Goal: Information Seeking & Learning: Compare options

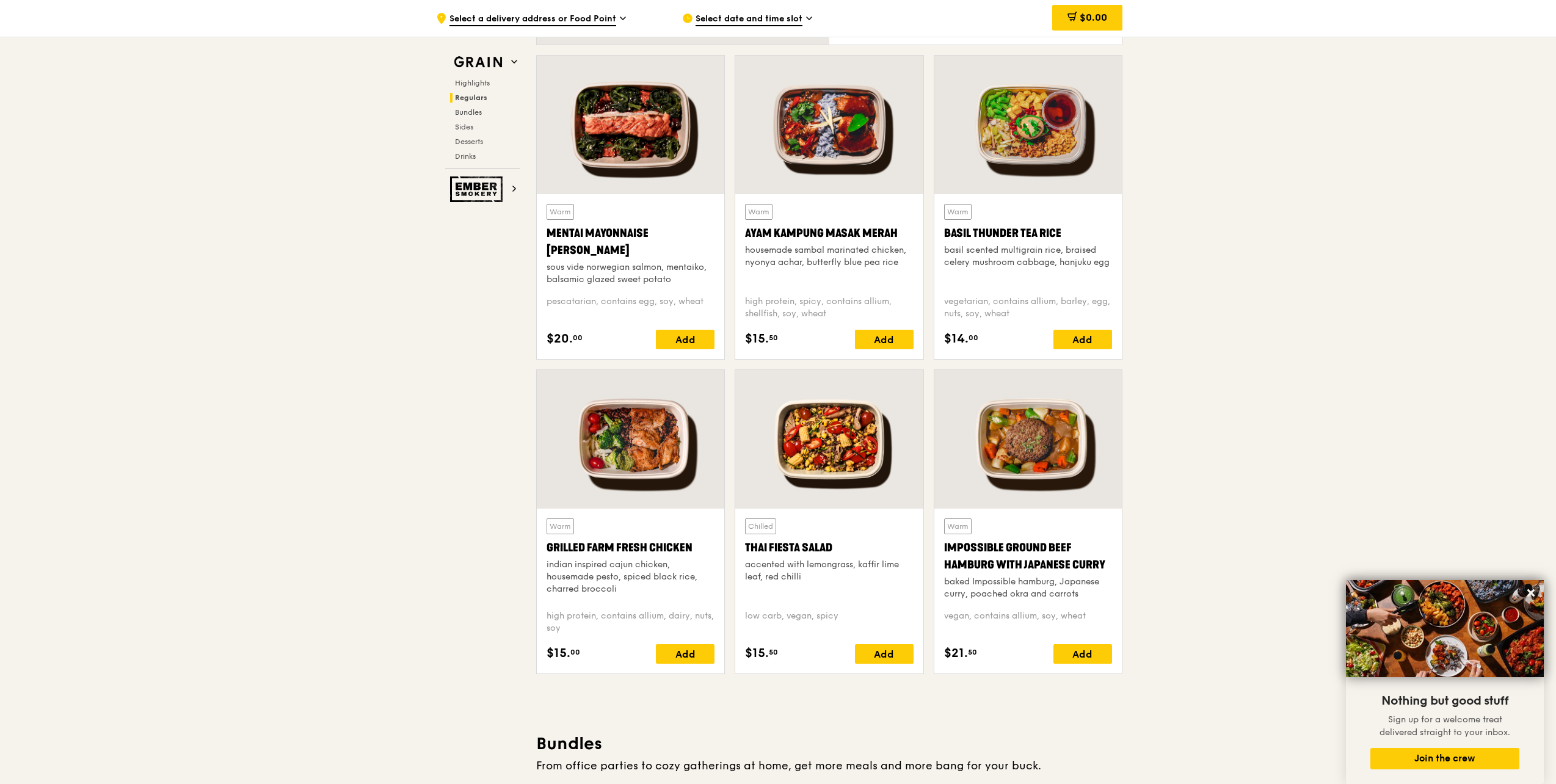
scroll to position [1099, 0]
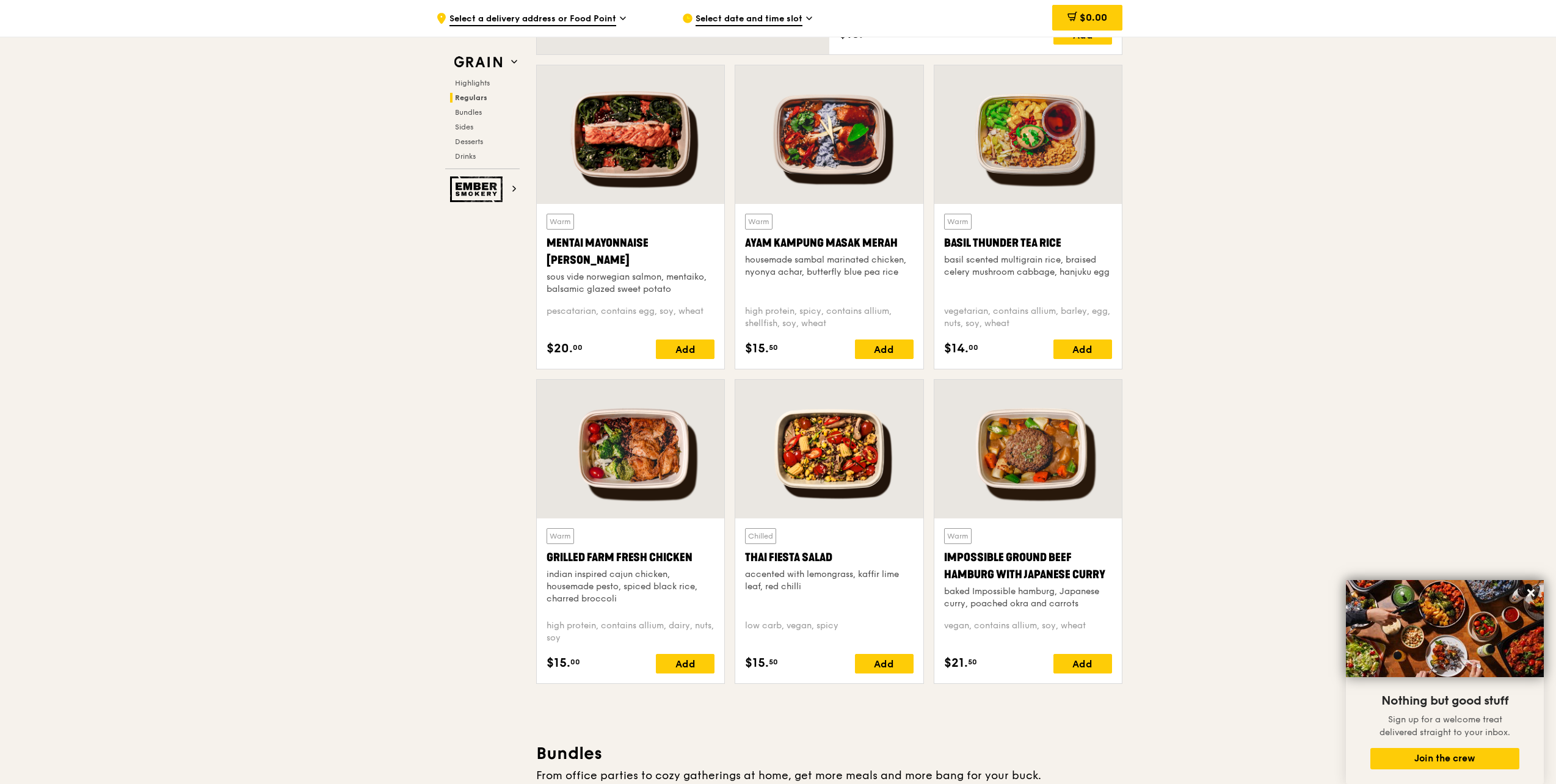
click at [640, 435] on div at bounding box center [631, 449] width 187 height 138
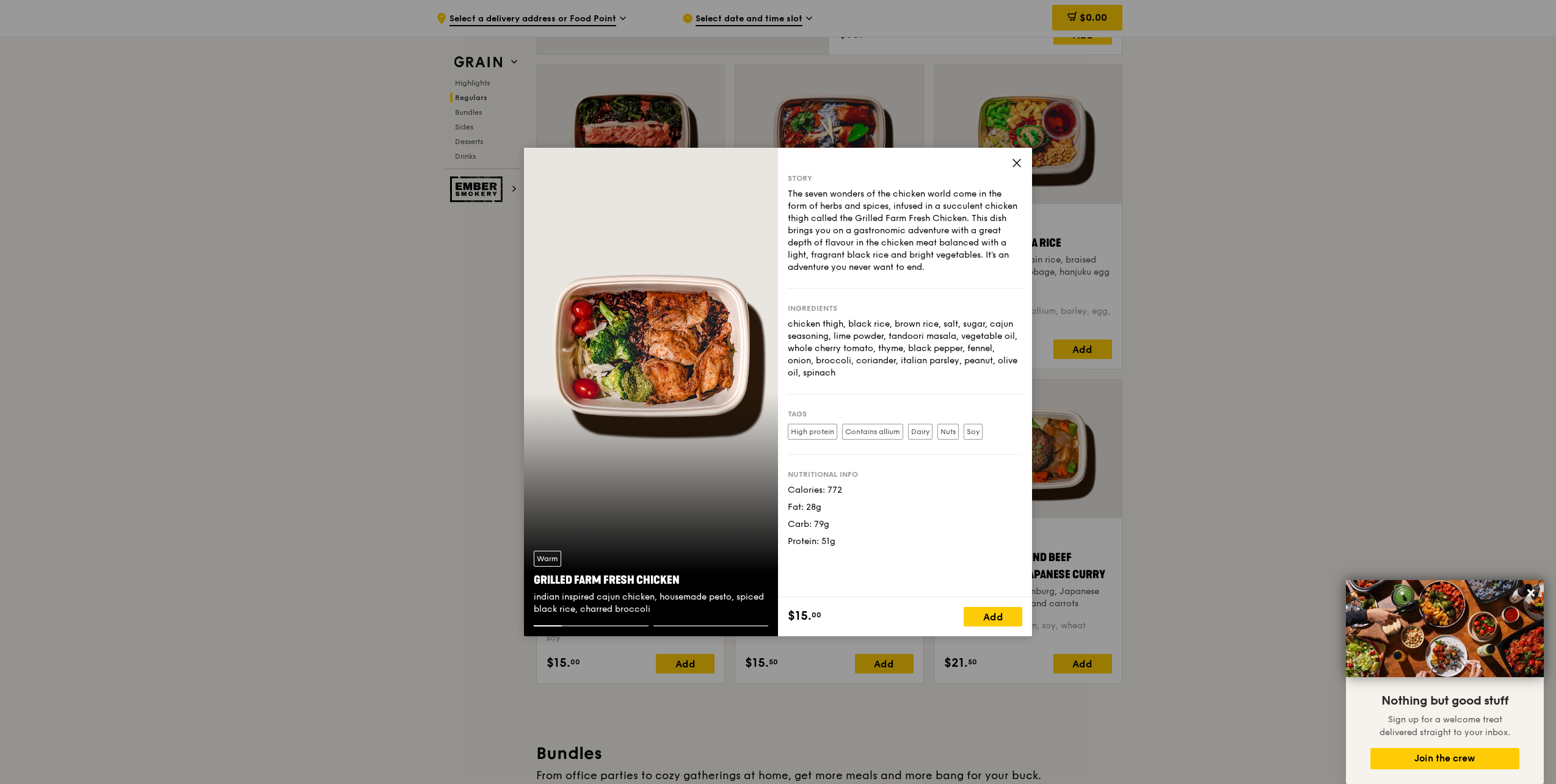
click at [697, 368] on div "Warm Grilled Farm Fresh Chicken indian inspired cajun chicken, housemade pesto,…" at bounding box center [651, 392] width 254 height 488
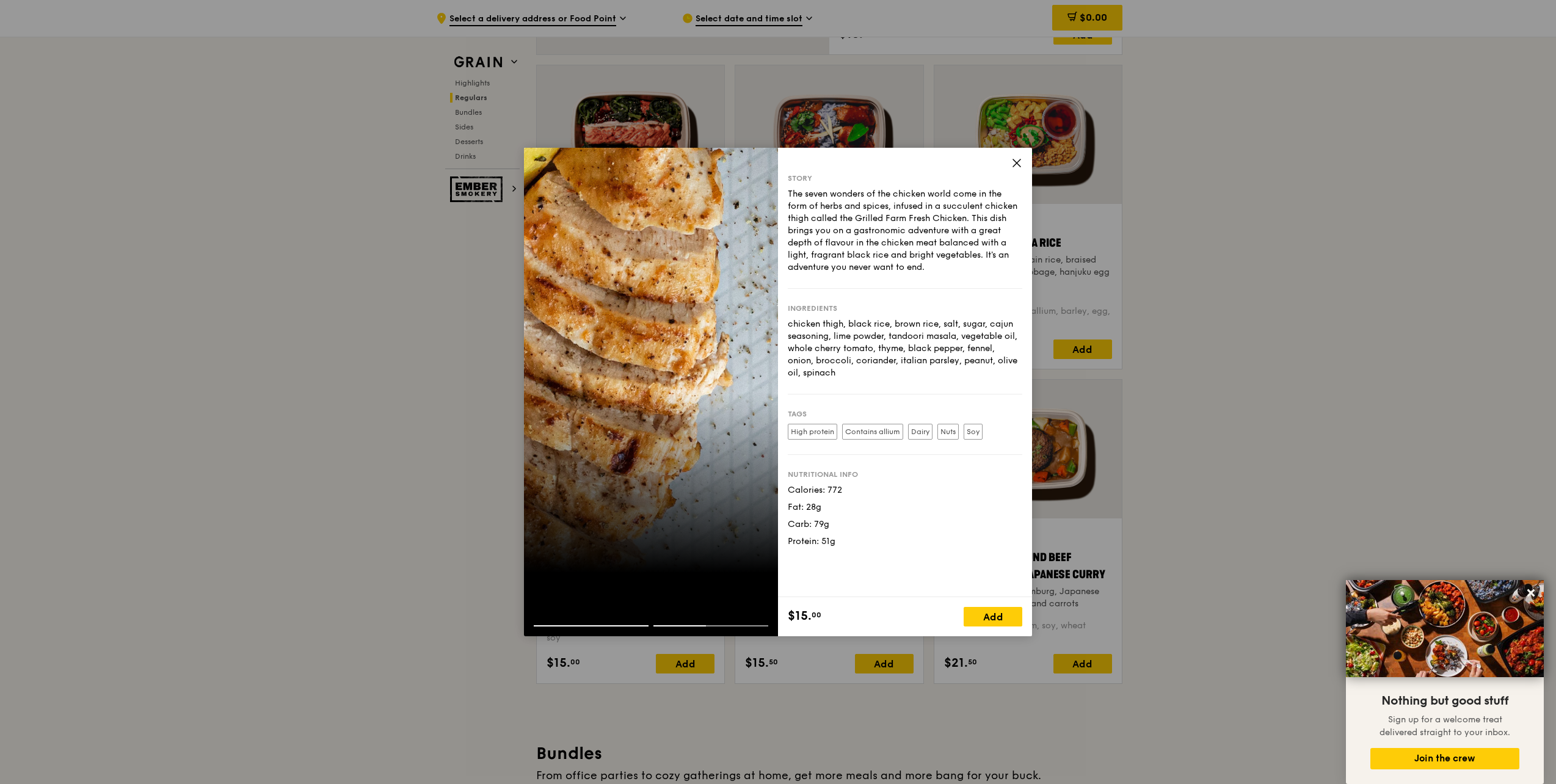
click at [721, 541] on div at bounding box center [651, 392] width 254 height 488
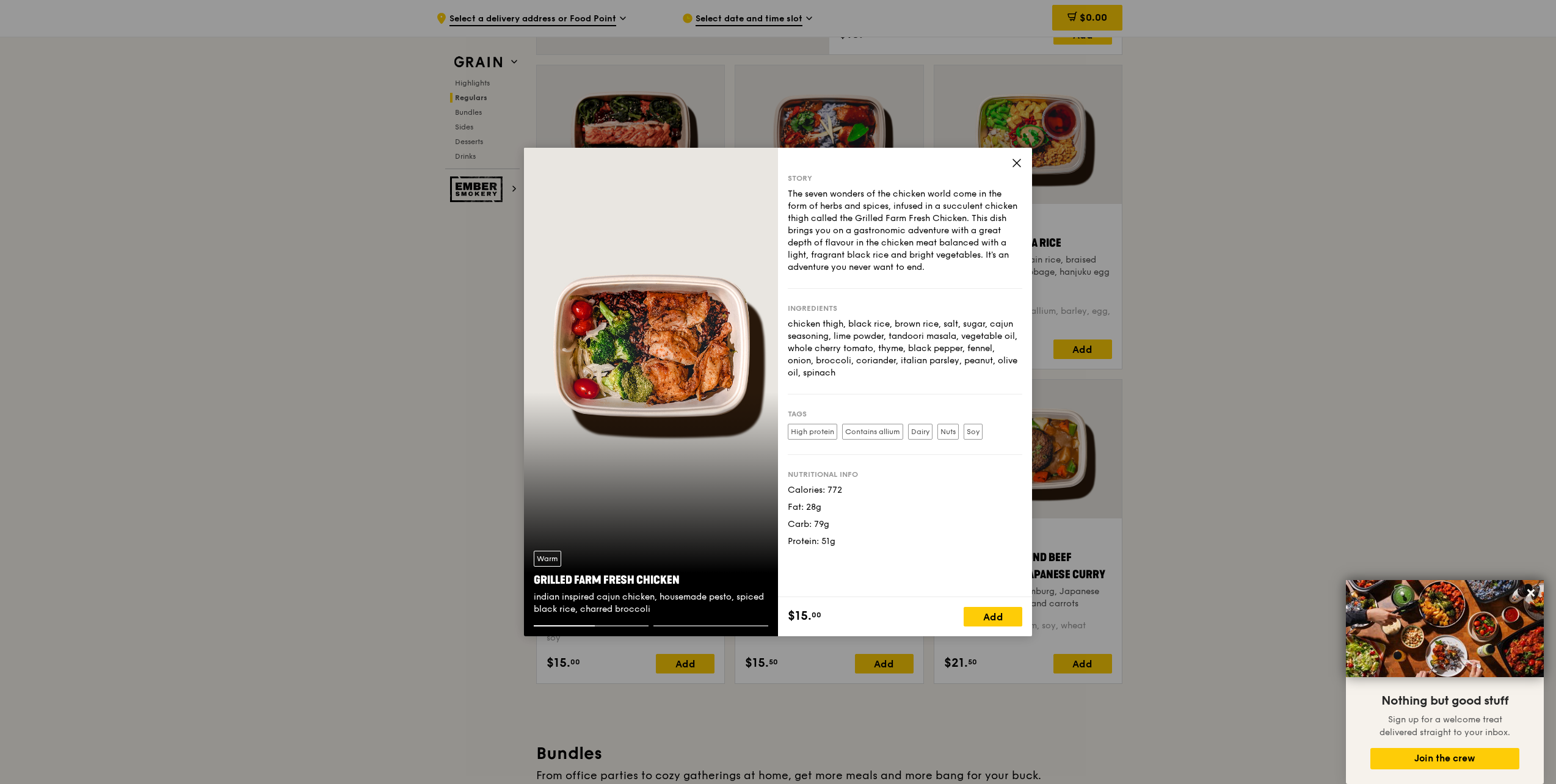
click at [1015, 166] on icon at bounding box center [1017, 163] width 11 height 11
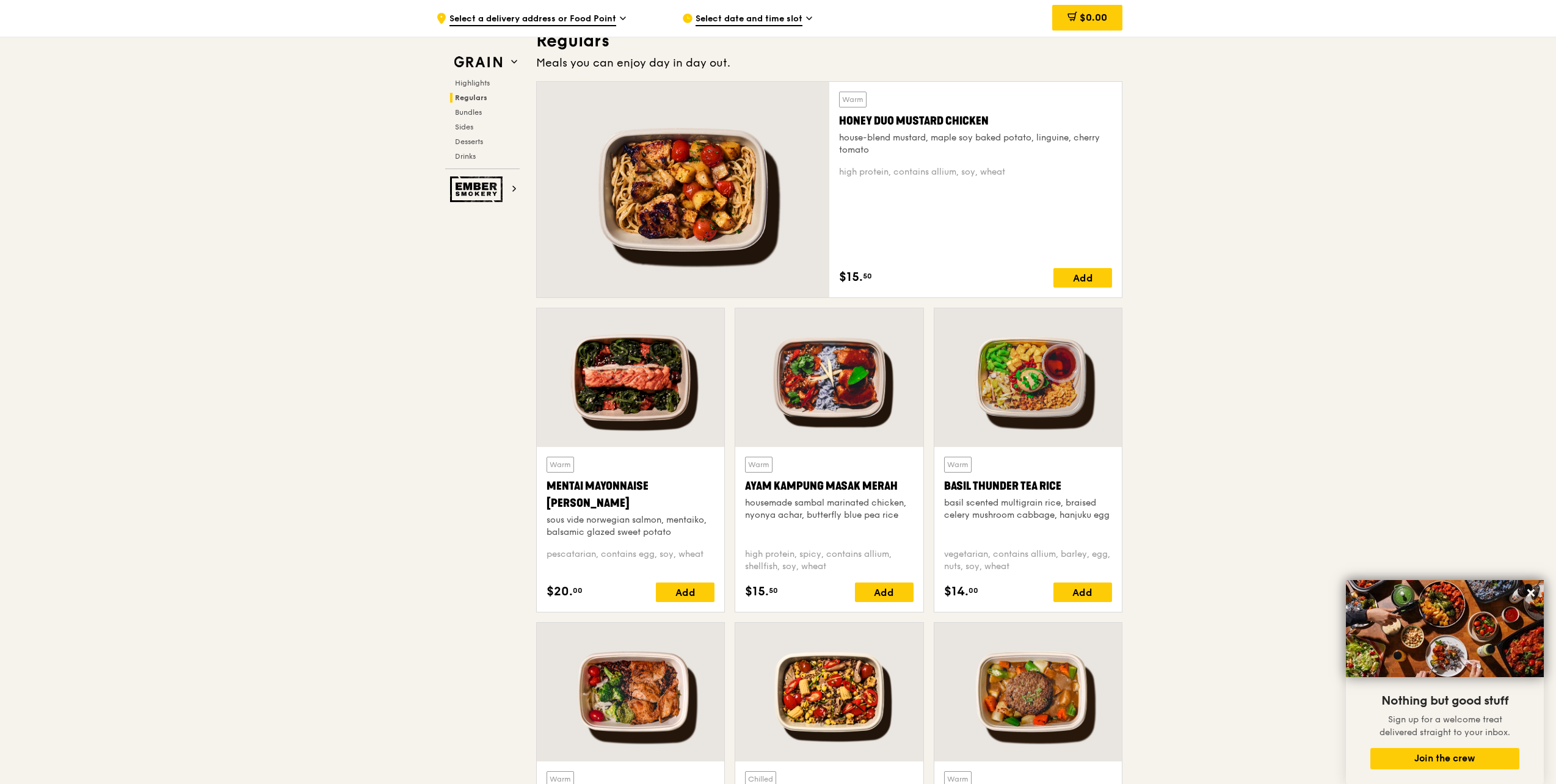
scroll to position [854, 0]
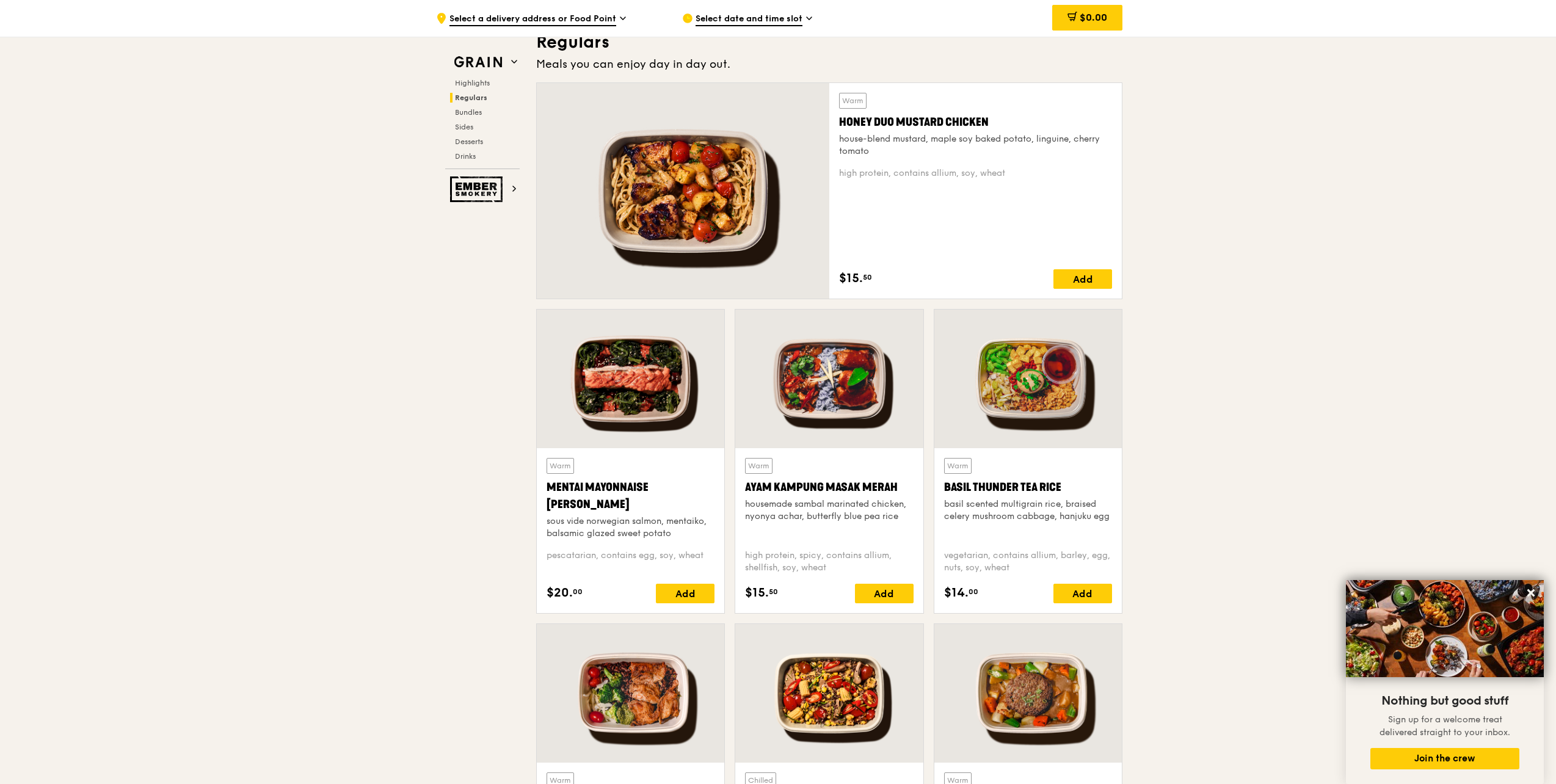
click at [702, 233] on div at bounding box center [683, 191] width 293 height 215
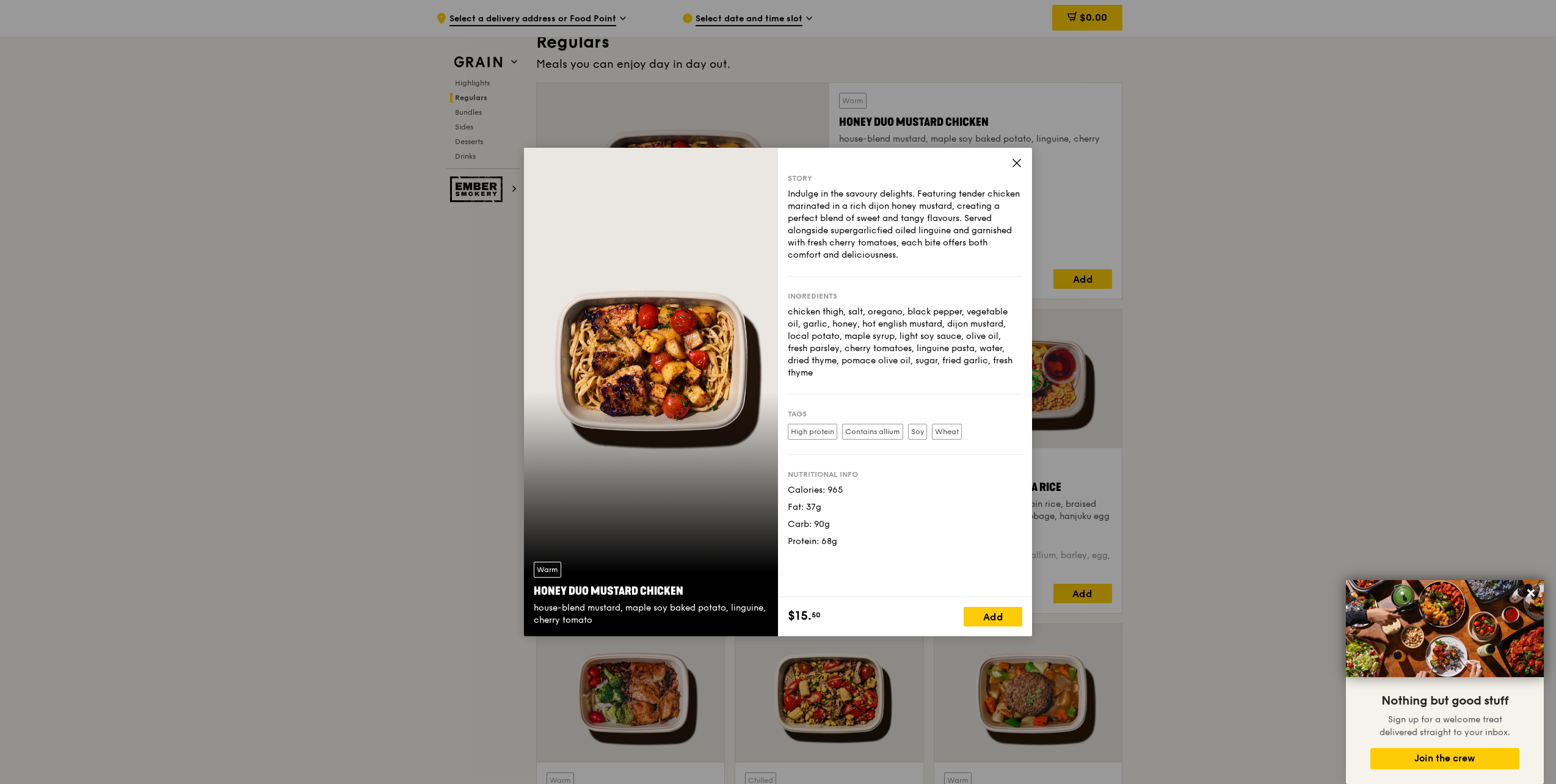
click at [1020, 161] on icon at bounding box center [1017, 163] width 11 height 11
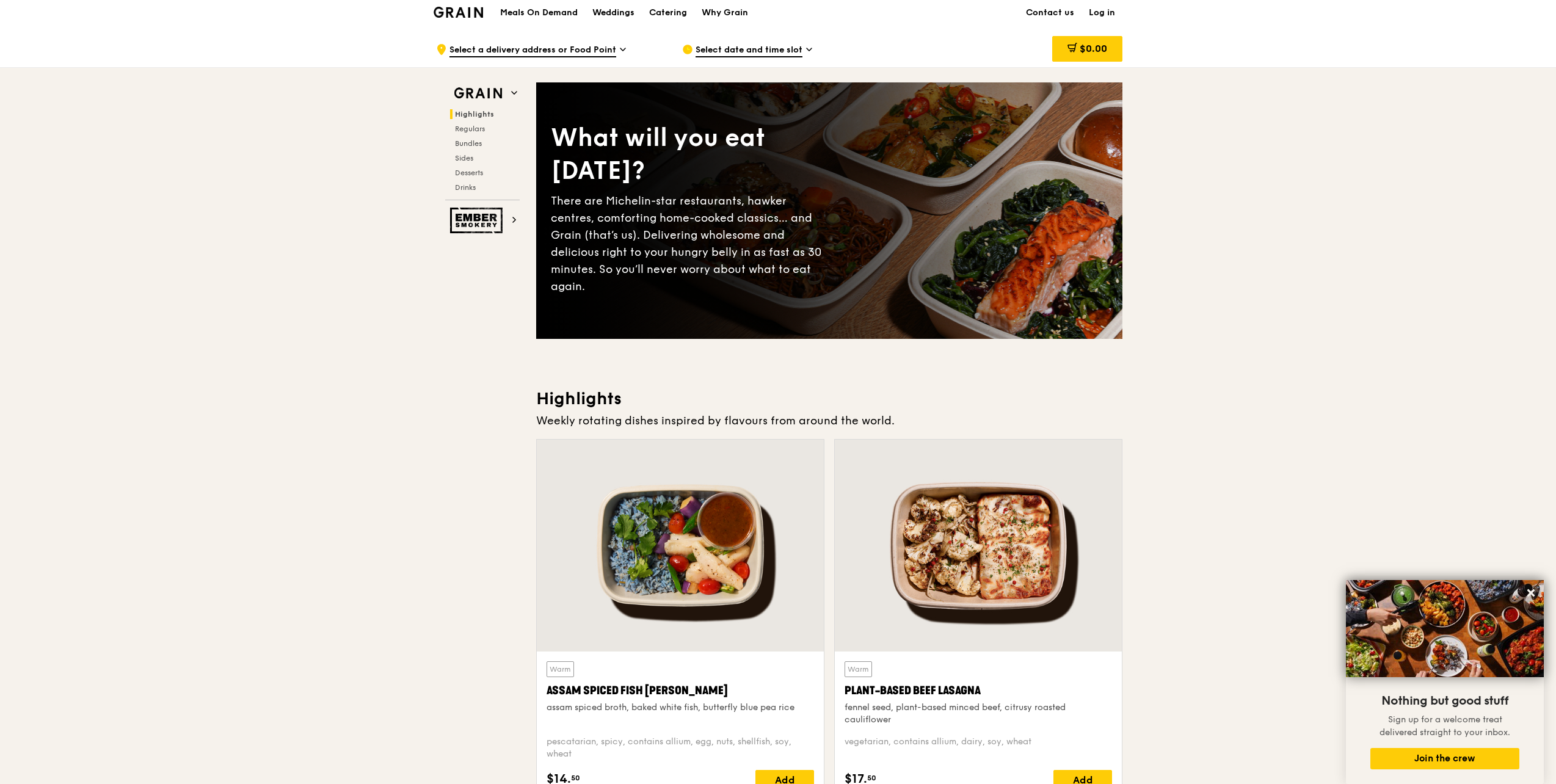
scroll to position [0, 0]
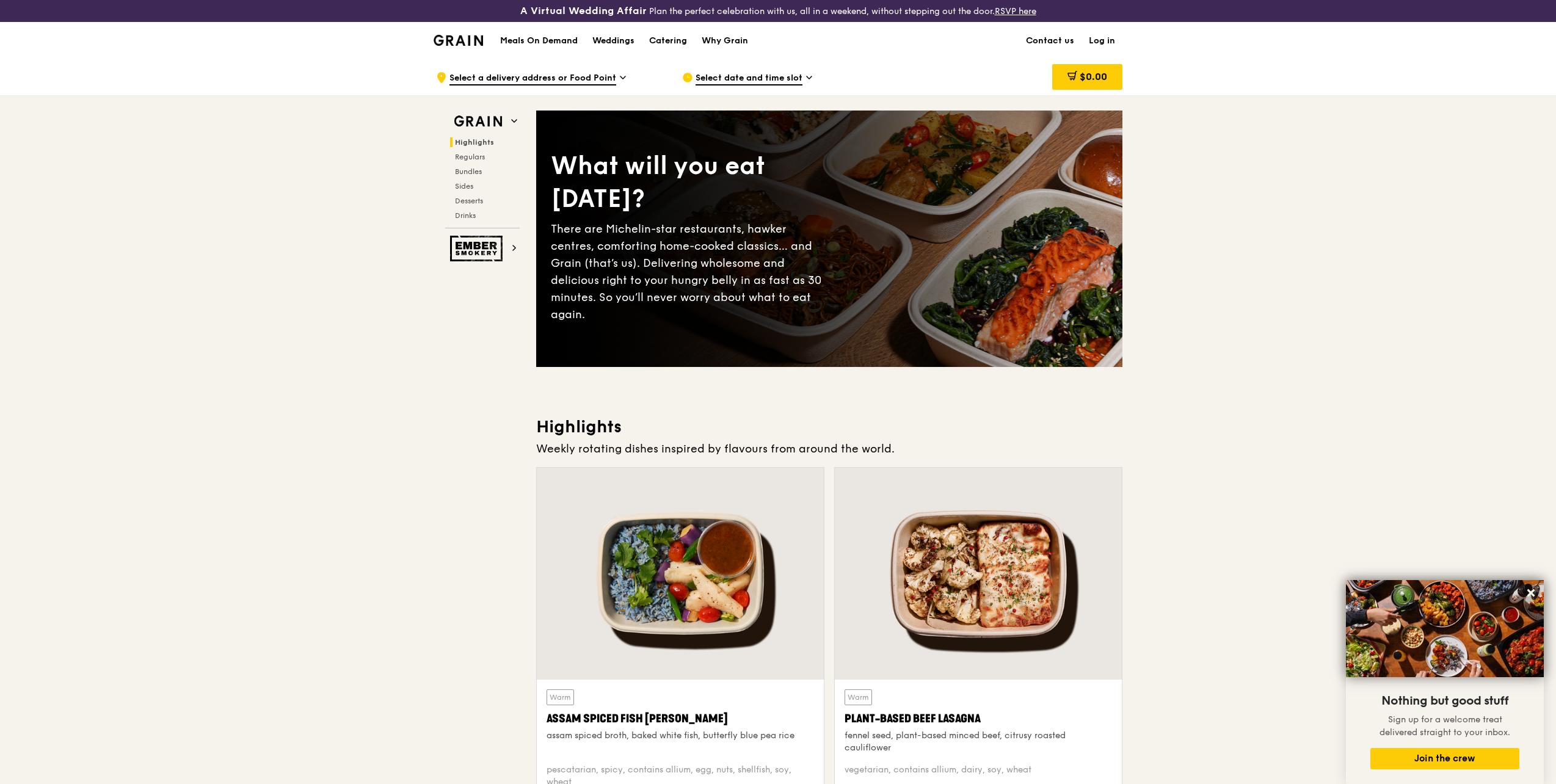
click at [1008, 589] on div at bounding box center [978, 573] width 287 height 212
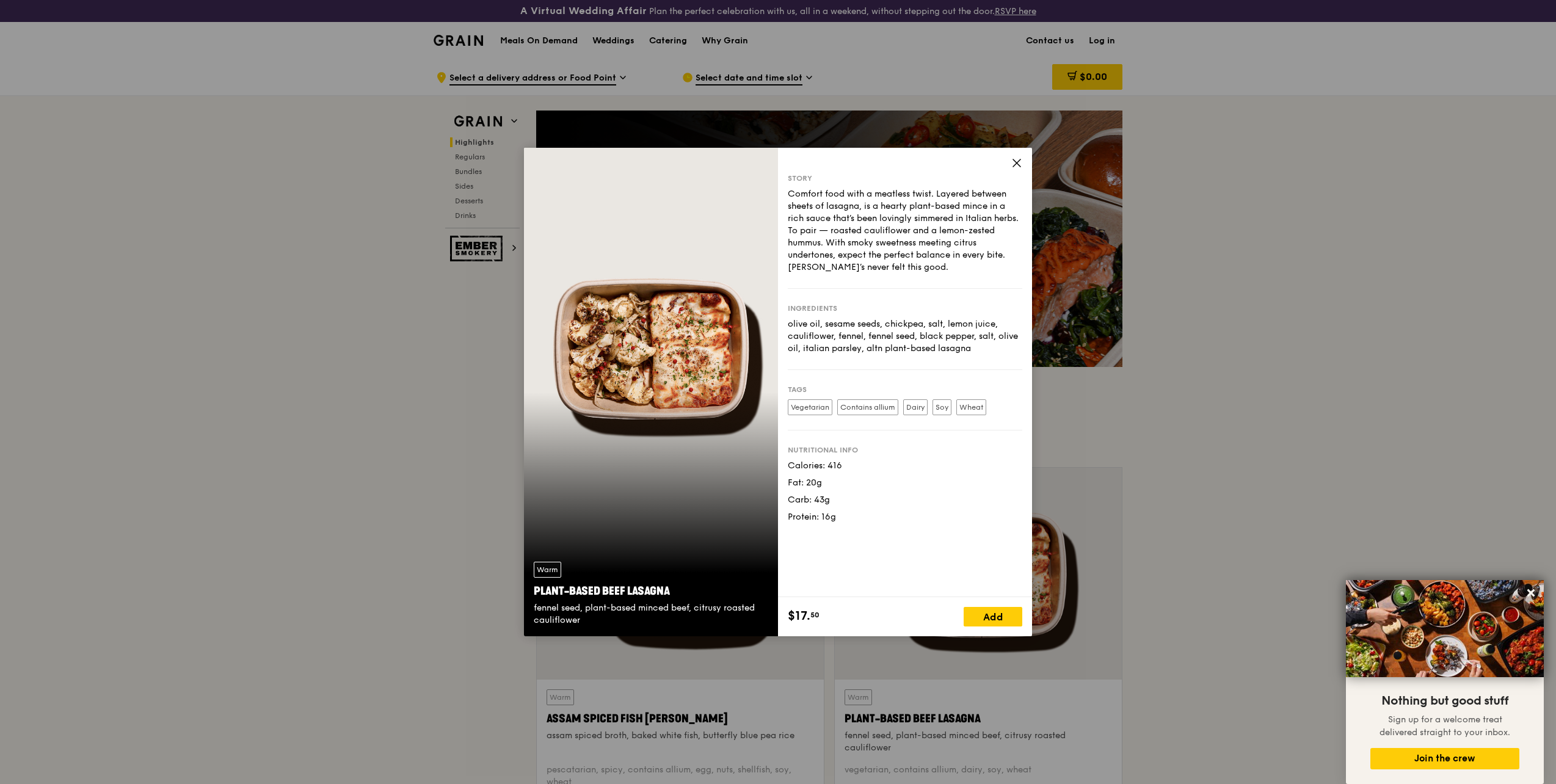
click at [661, 348] on div "Warm Plant-Based Beef Lasagna fennel seed, plant-based minced beef, citrusy roa…" at bounding box center [651, 392] width 254 height 488
click at [1015, 162] on icon at bounding box center [1017, 163] width 7 height 7
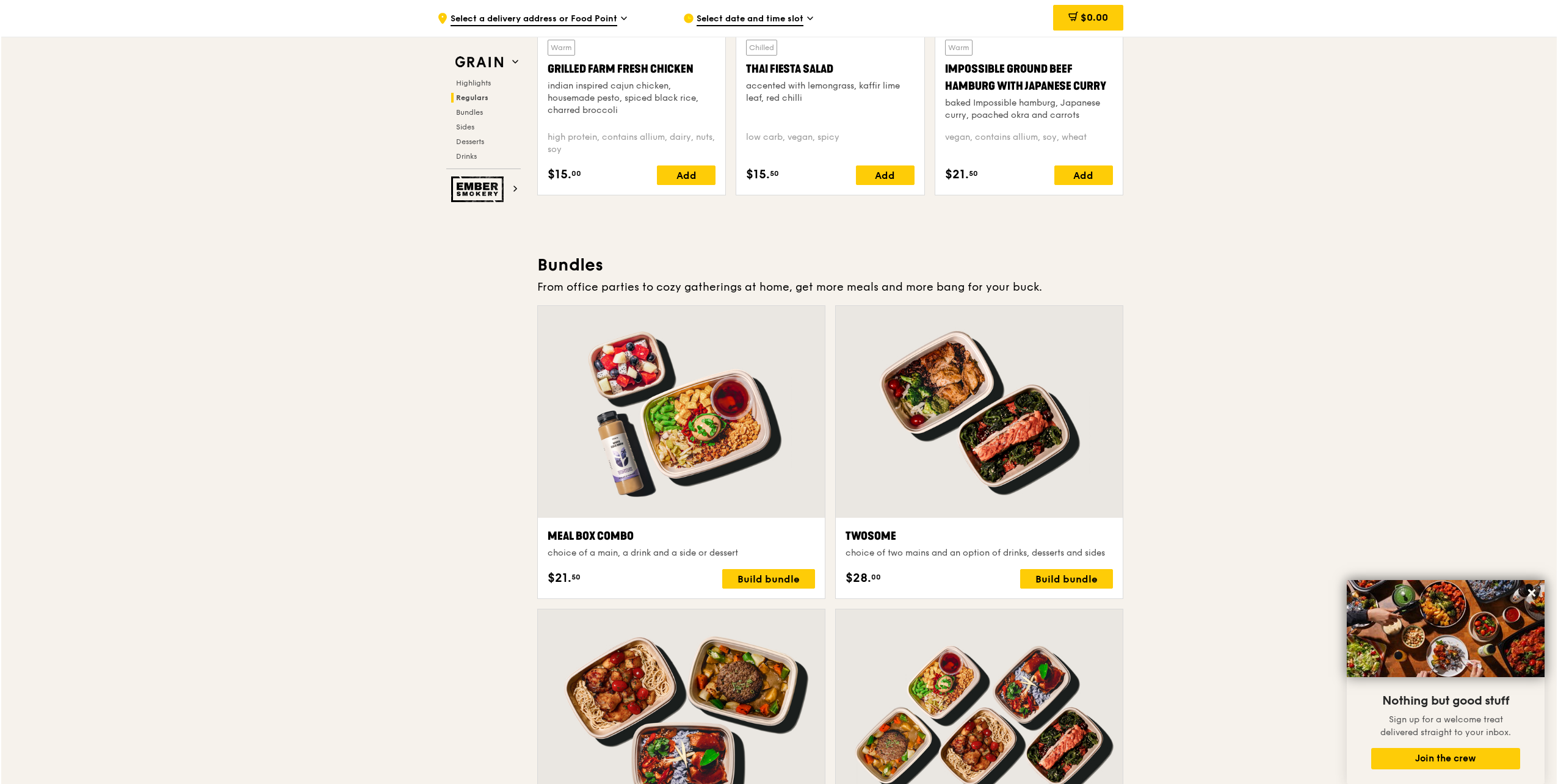
scroll to position [2075, 0]
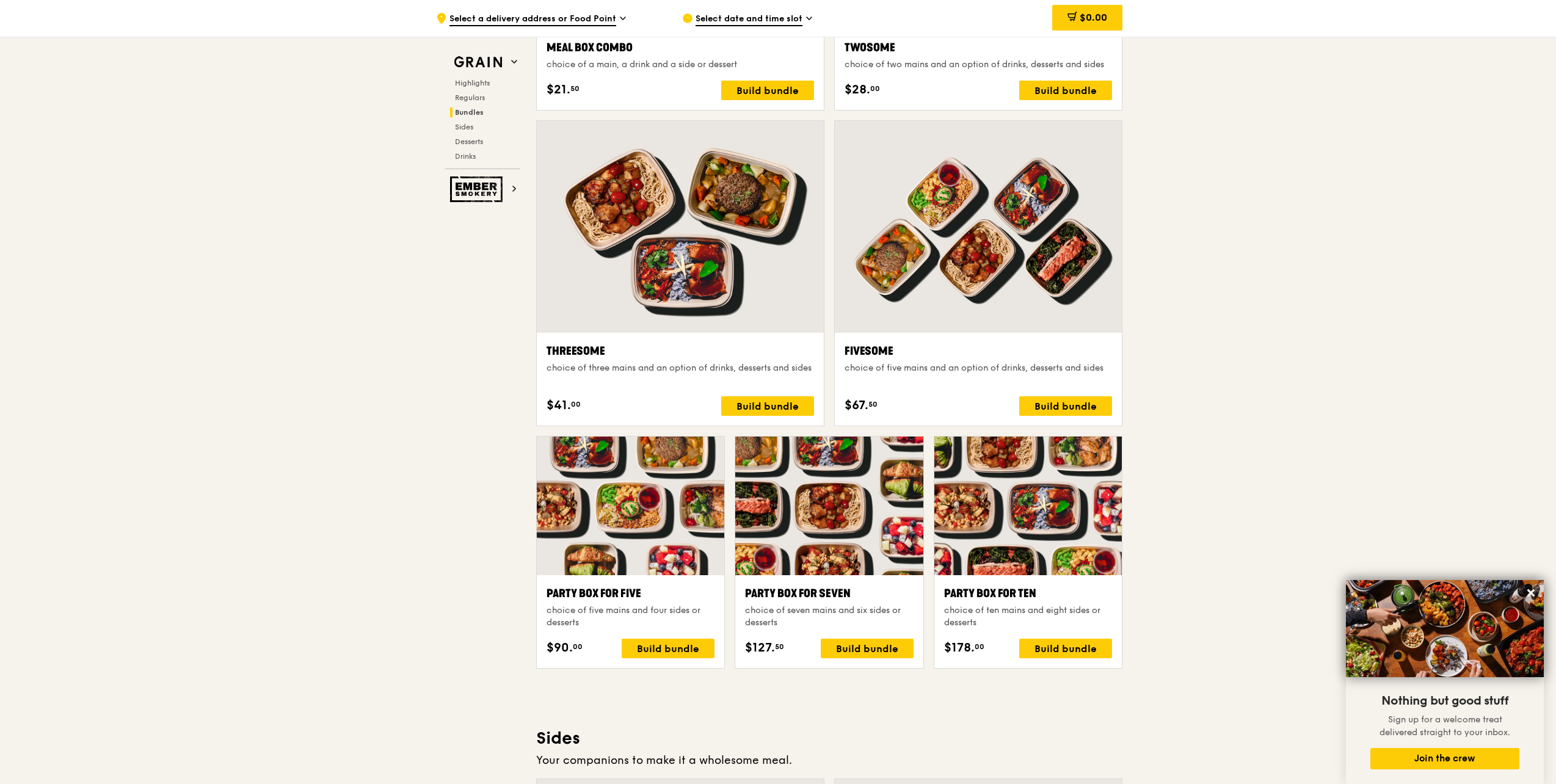
click at [678, 510] on div at bounding box center [631, 506] width 187 height 138
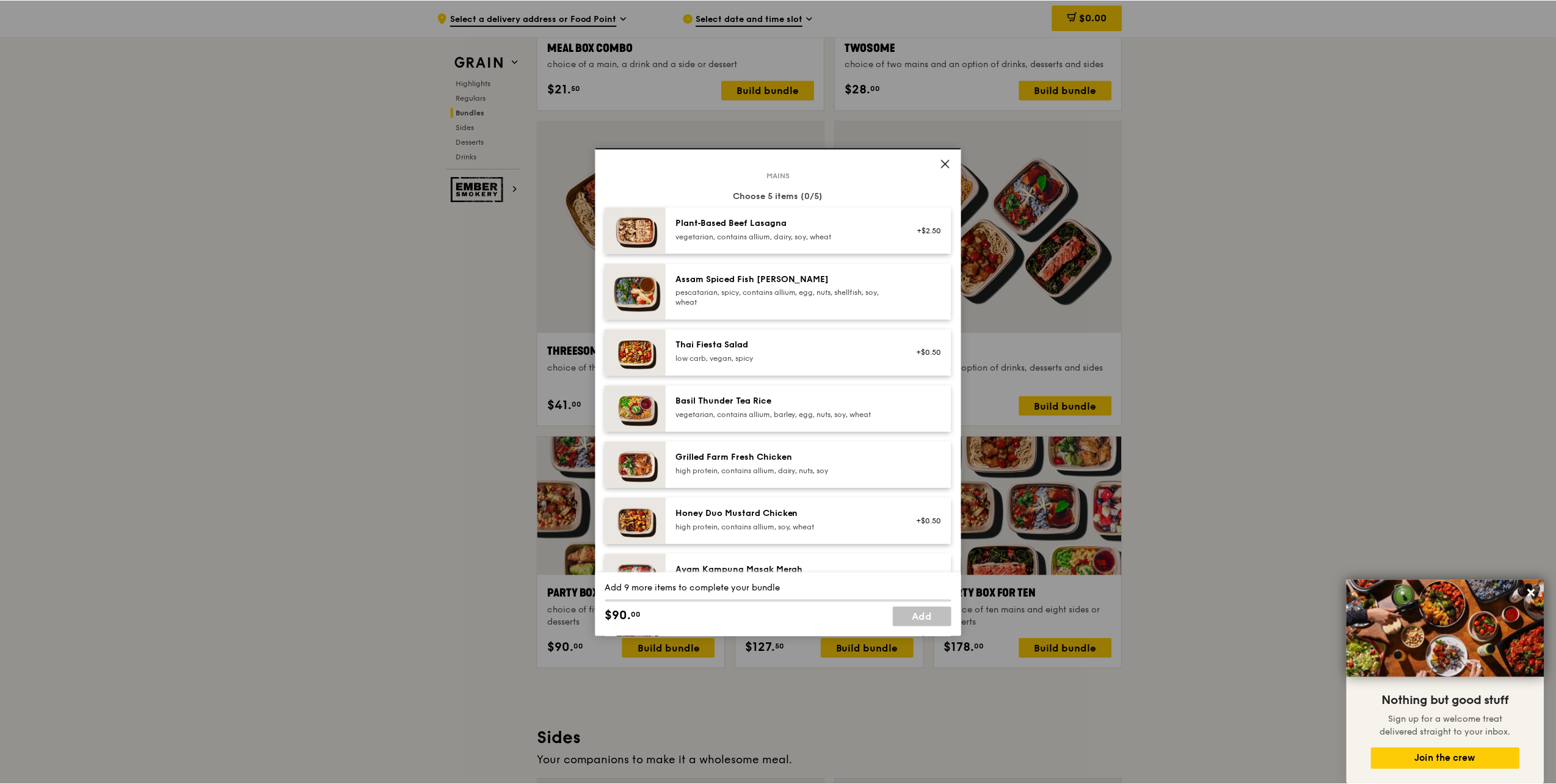
scroll to position [0, 0]
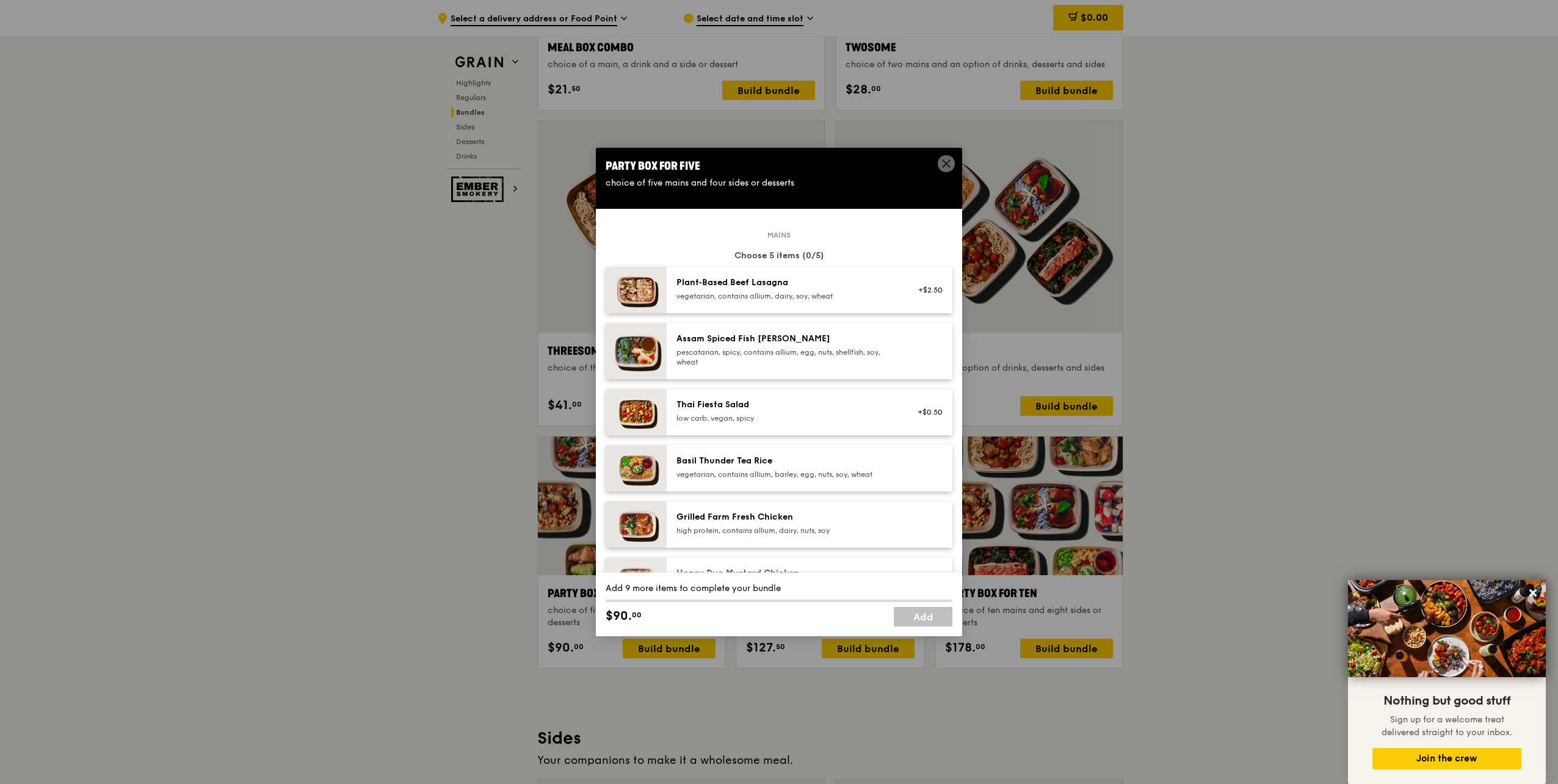
click at [642, 351] on img at bounding box center [636, 351] width 61 height 56
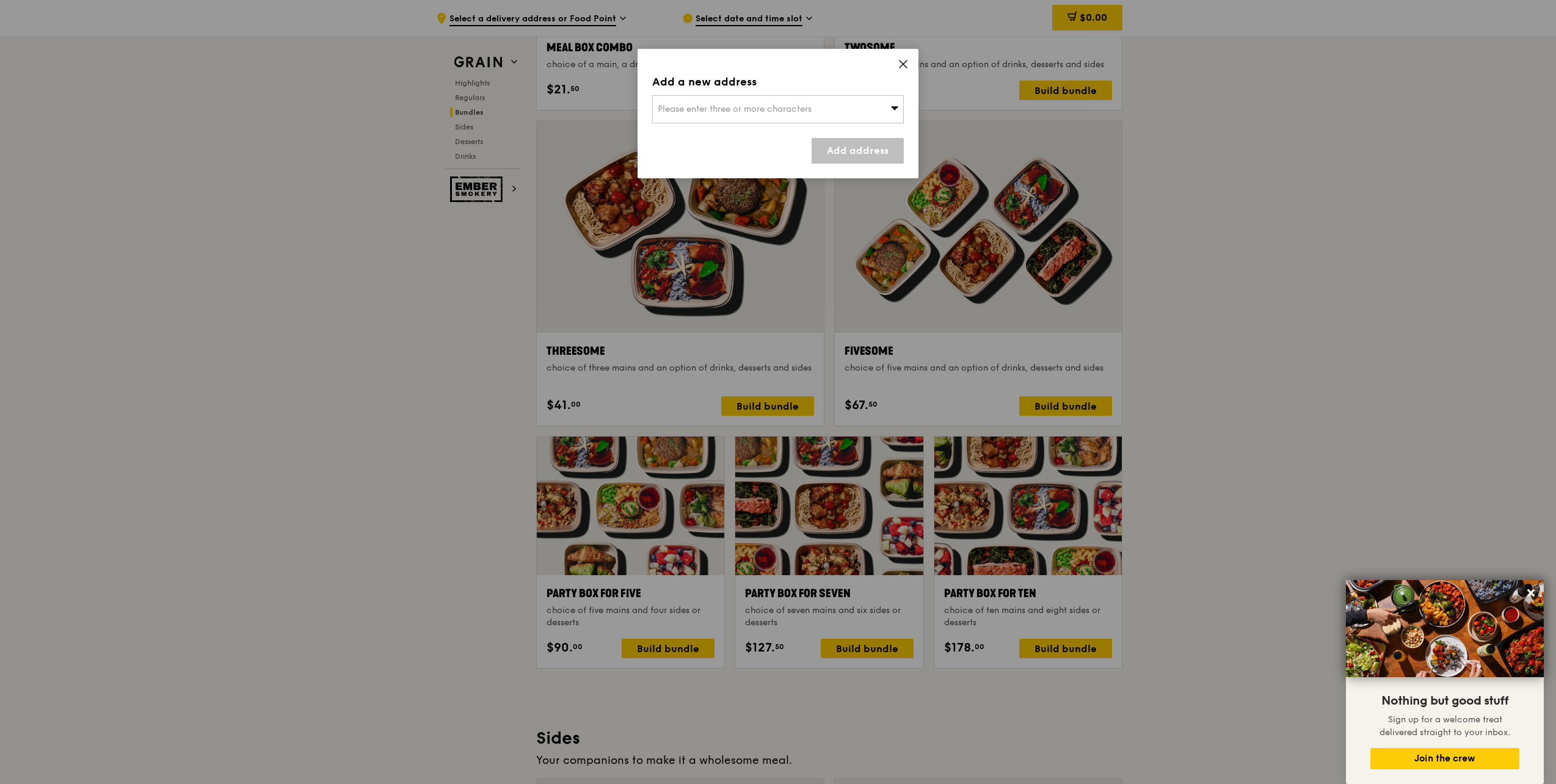
click at [899, 64] on icon at bounding box center [903, 64] width 11 height 11
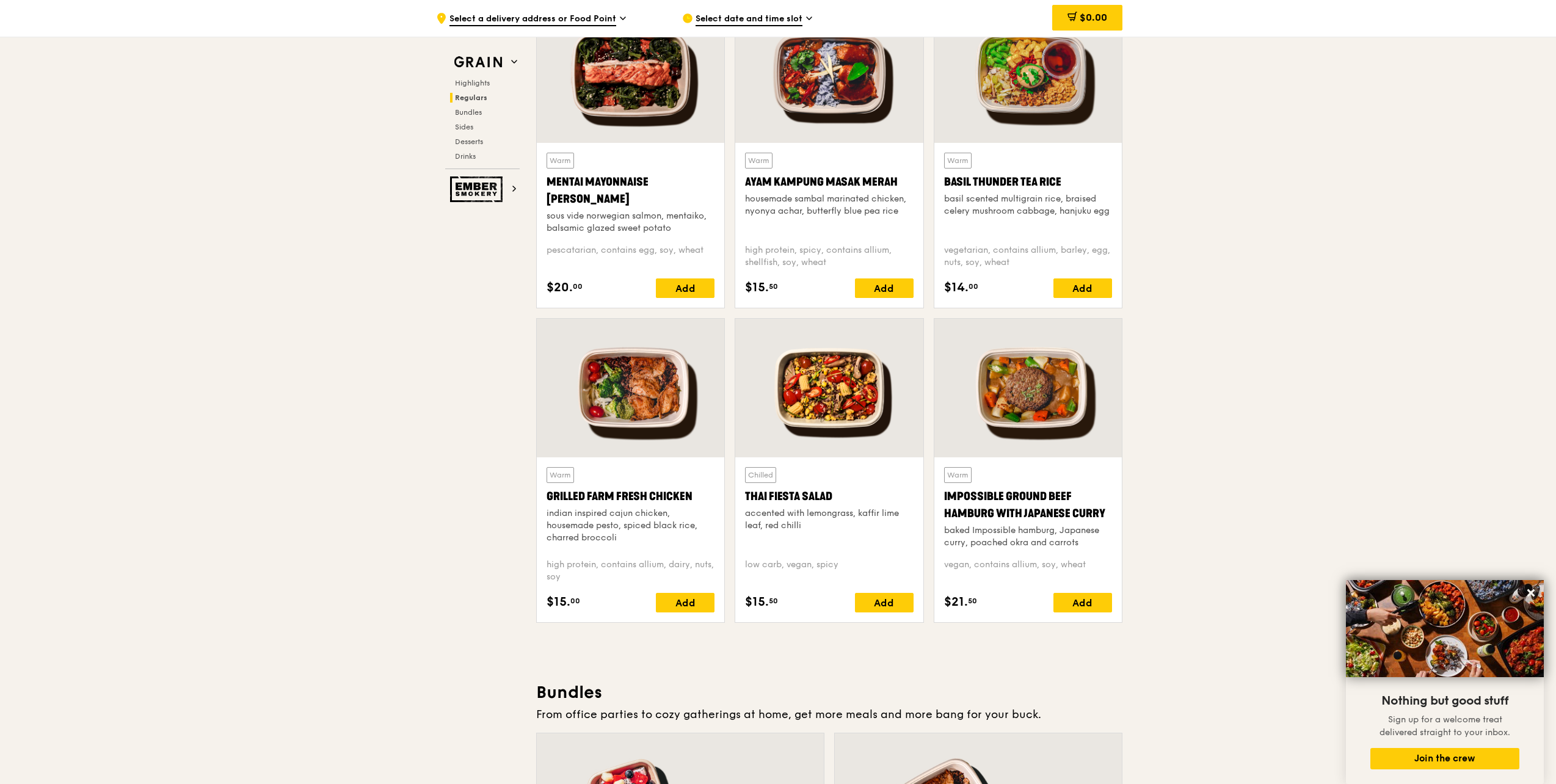
scroll to position [1099, 0]
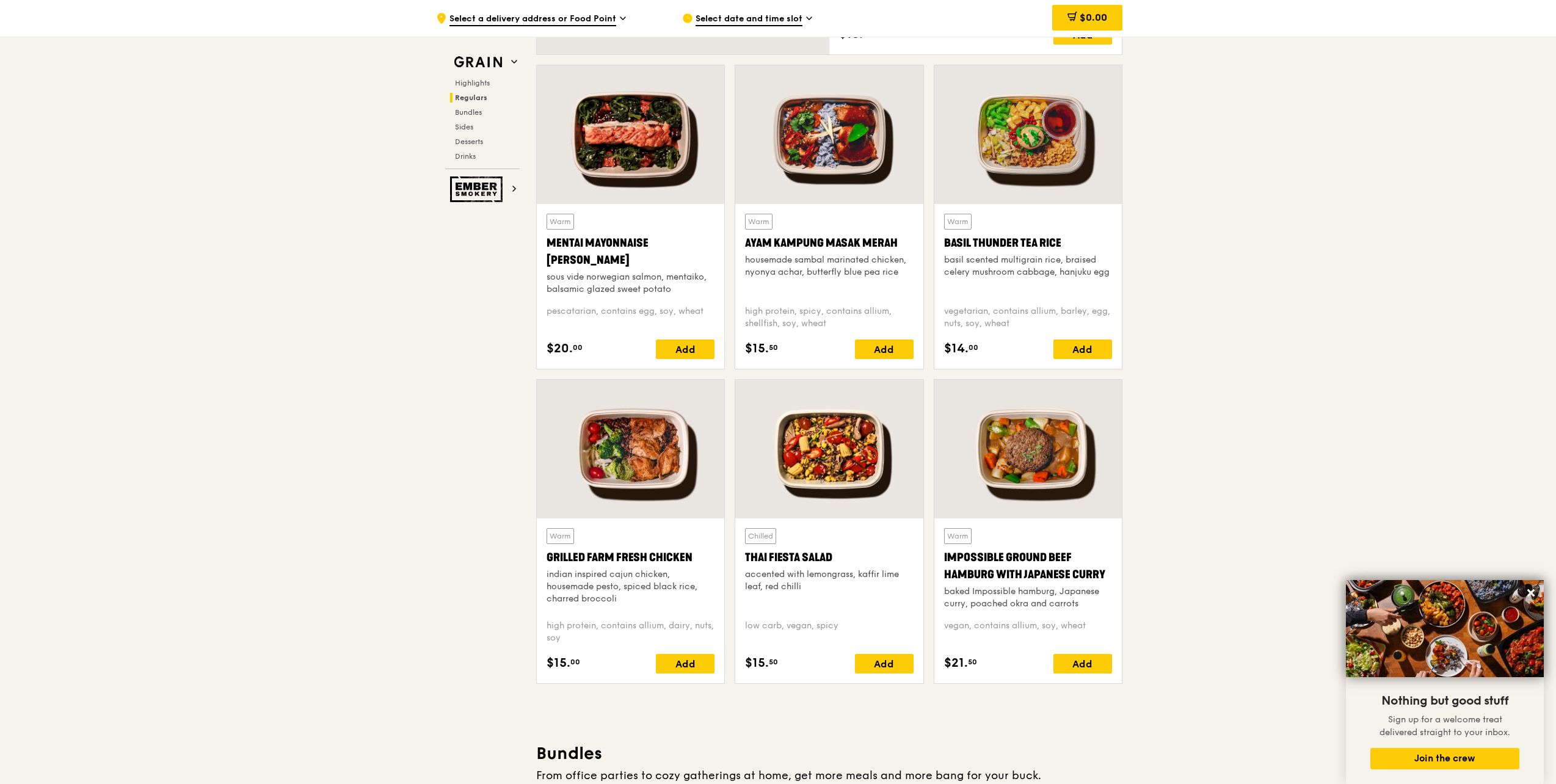
click at [836, 447] on div at bounding box center [829, 449] width 187 height 138
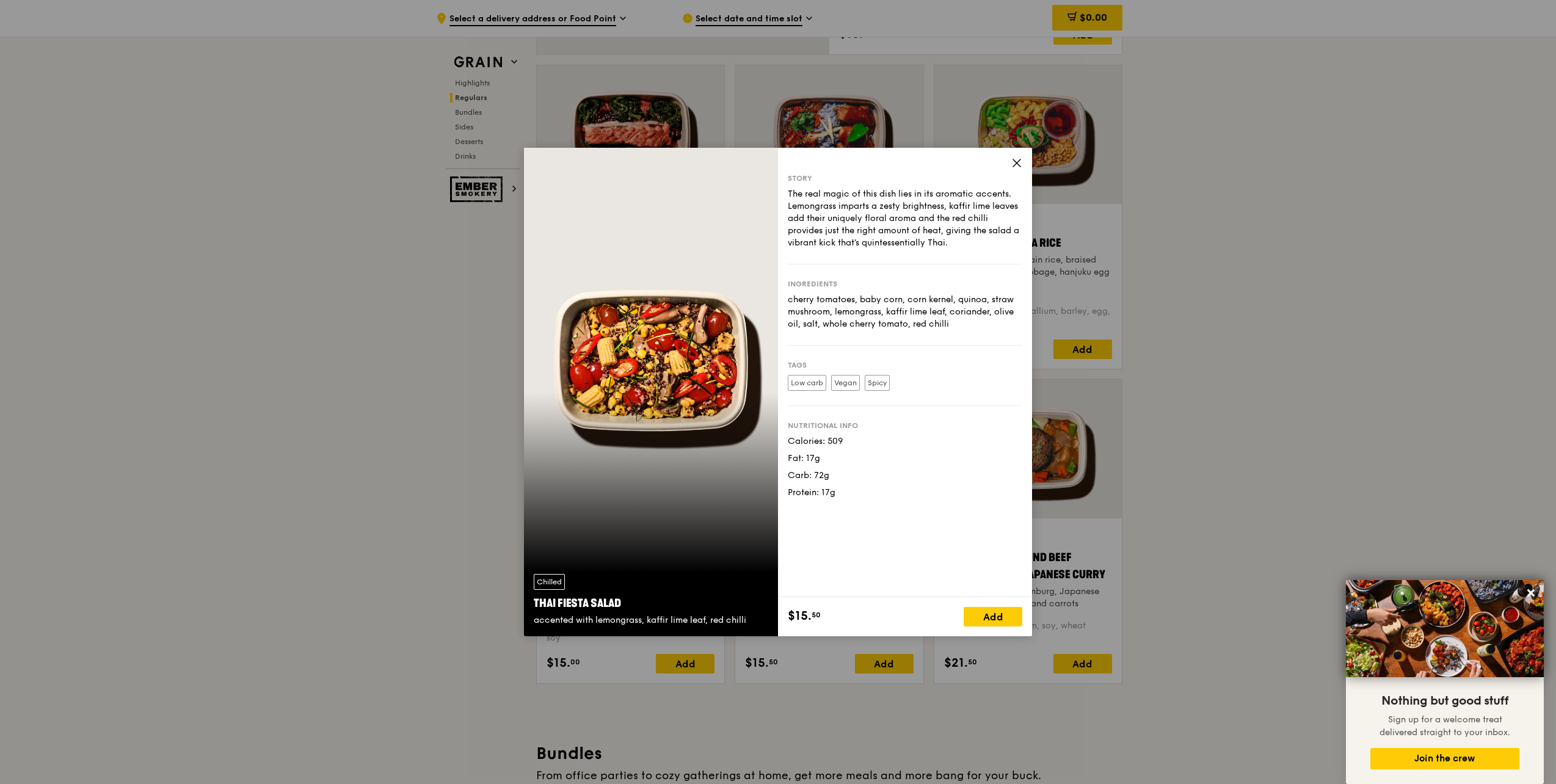
click at [682, 378] on div "Chilled Thai Fiesta Salad accented with lemongrass, kaffir lime leaf, red chilli" at bounding box center [651, 392] width 254 height 488
click at [1020, 166] on icon at bounding box center [1017, 163] width 7 height 7
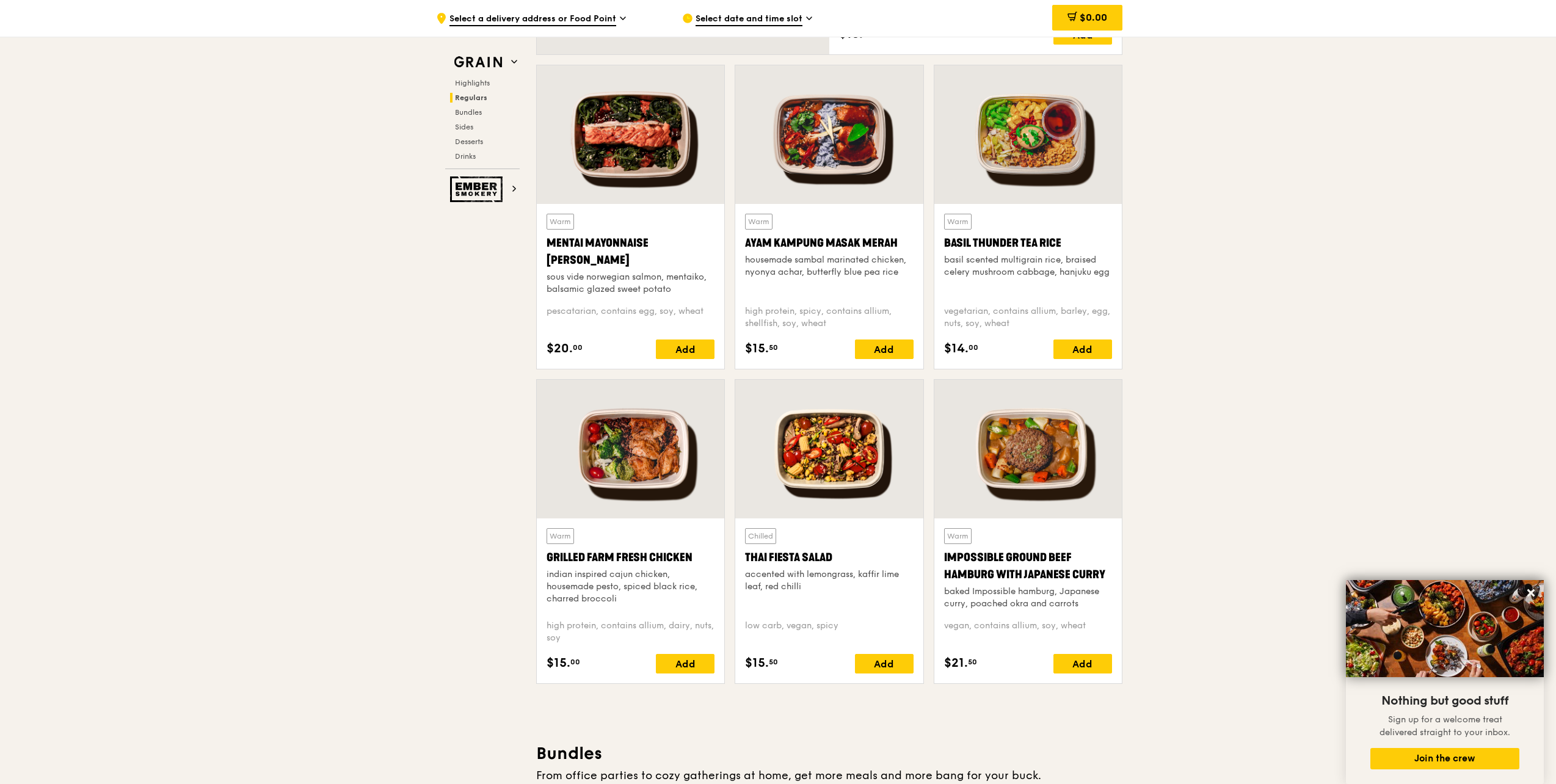
click at [1040, 472] on div at bounding box center [1028, 449] width 187 height 138
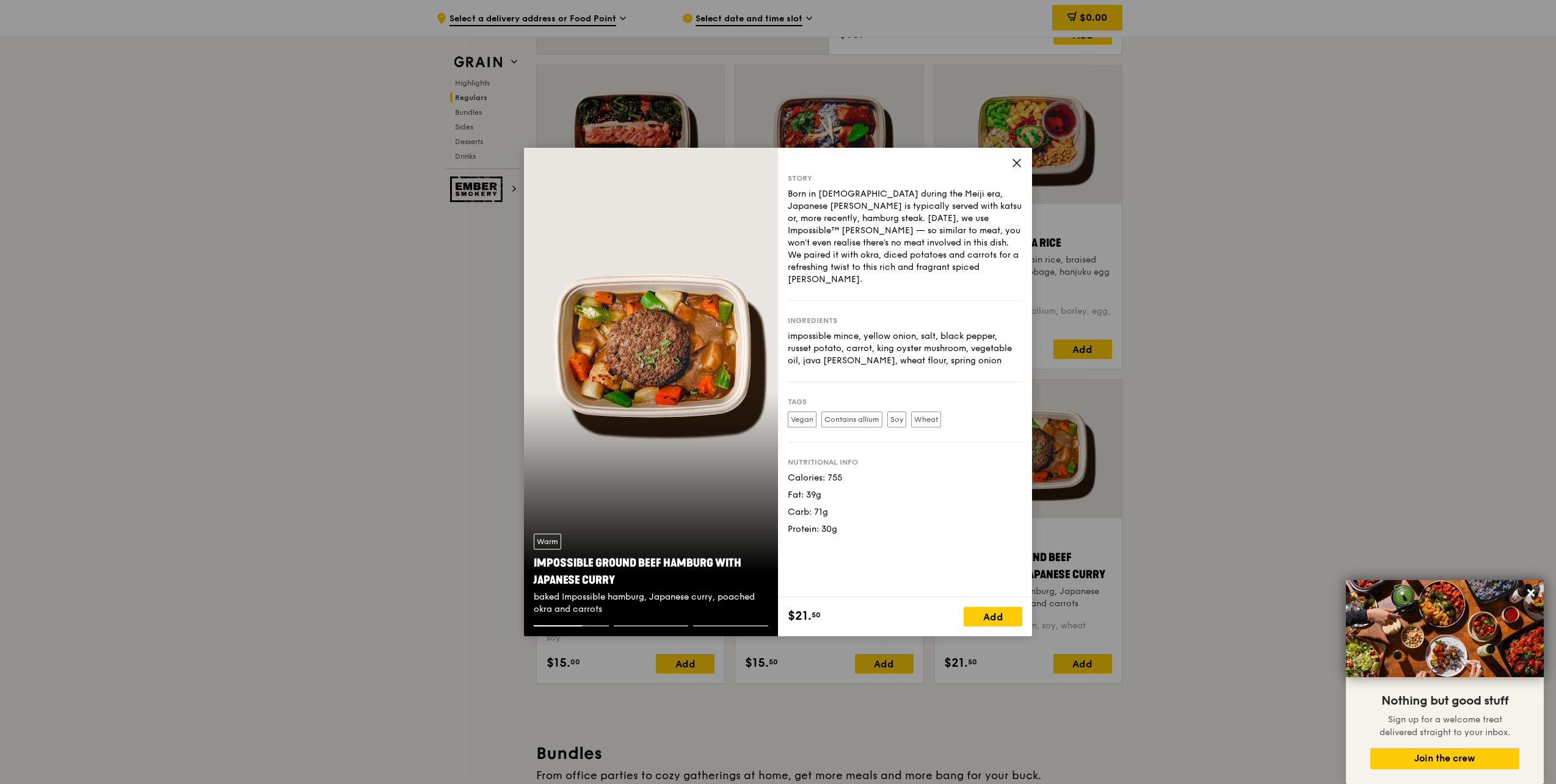
click at [1016, 162] on icon at bounding box center [1017, 163] width 7 height 7
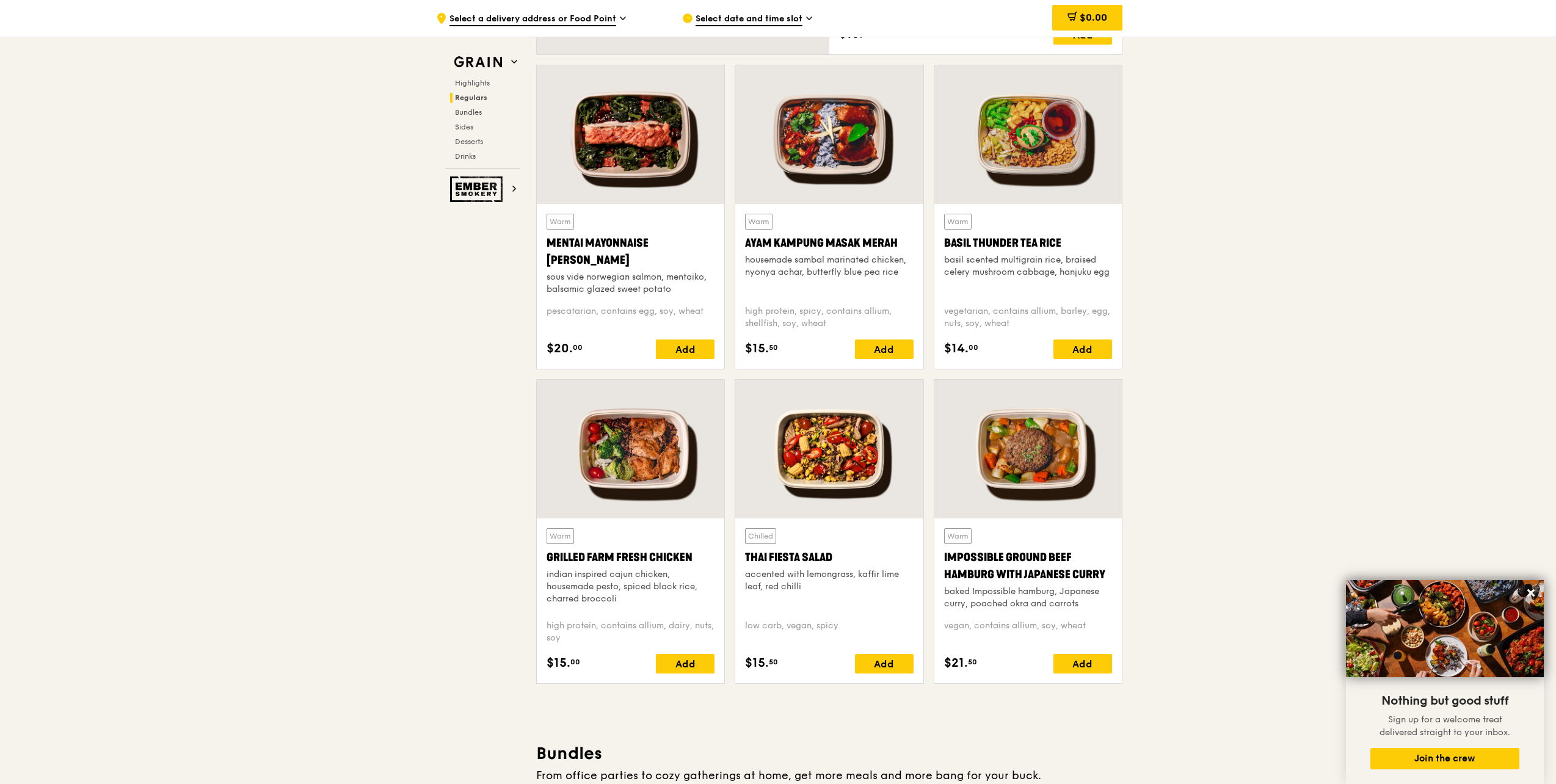
click at [643, 464] on div at bounding box center [631, 449] width 187 height 138
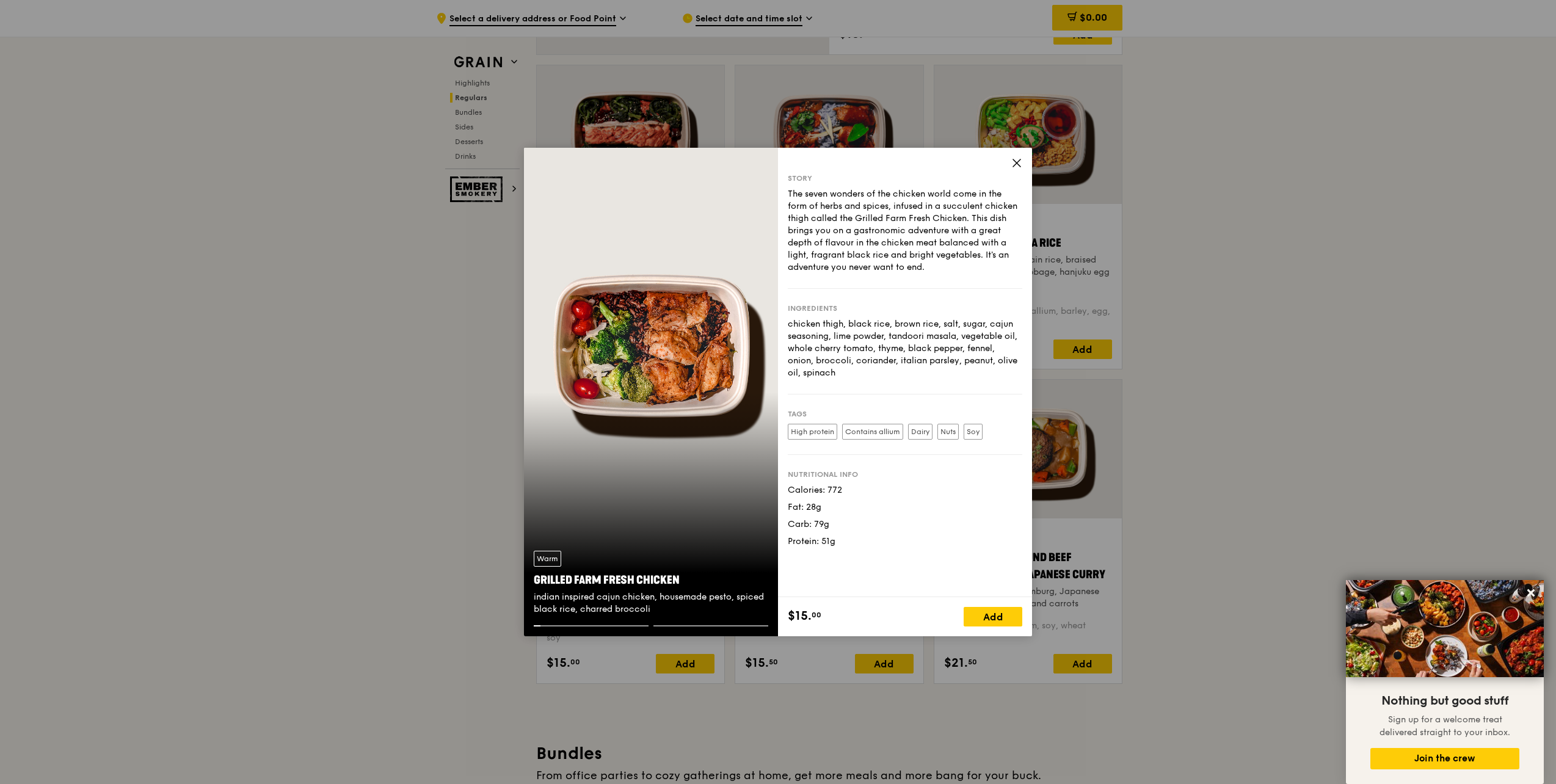
click at [679, 360] on div "Warm Grilled Farm Fresh Chicken indian inspired cajun chicken, housemade pesto,…" at bounding box center [651, 392] width 254 height 488
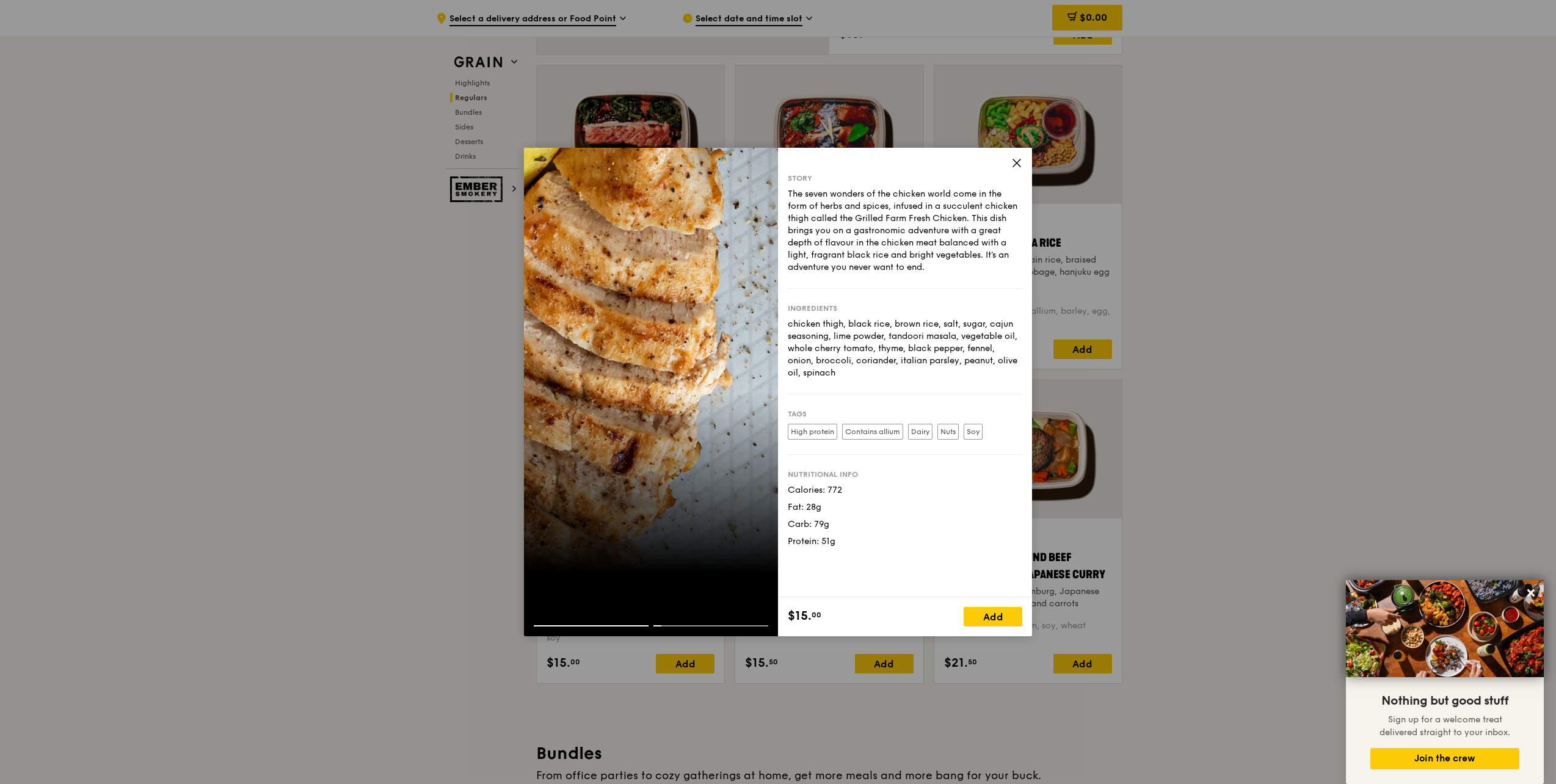
click at [715, 397] on div at bounding box center [651, 392] width 254 height 488
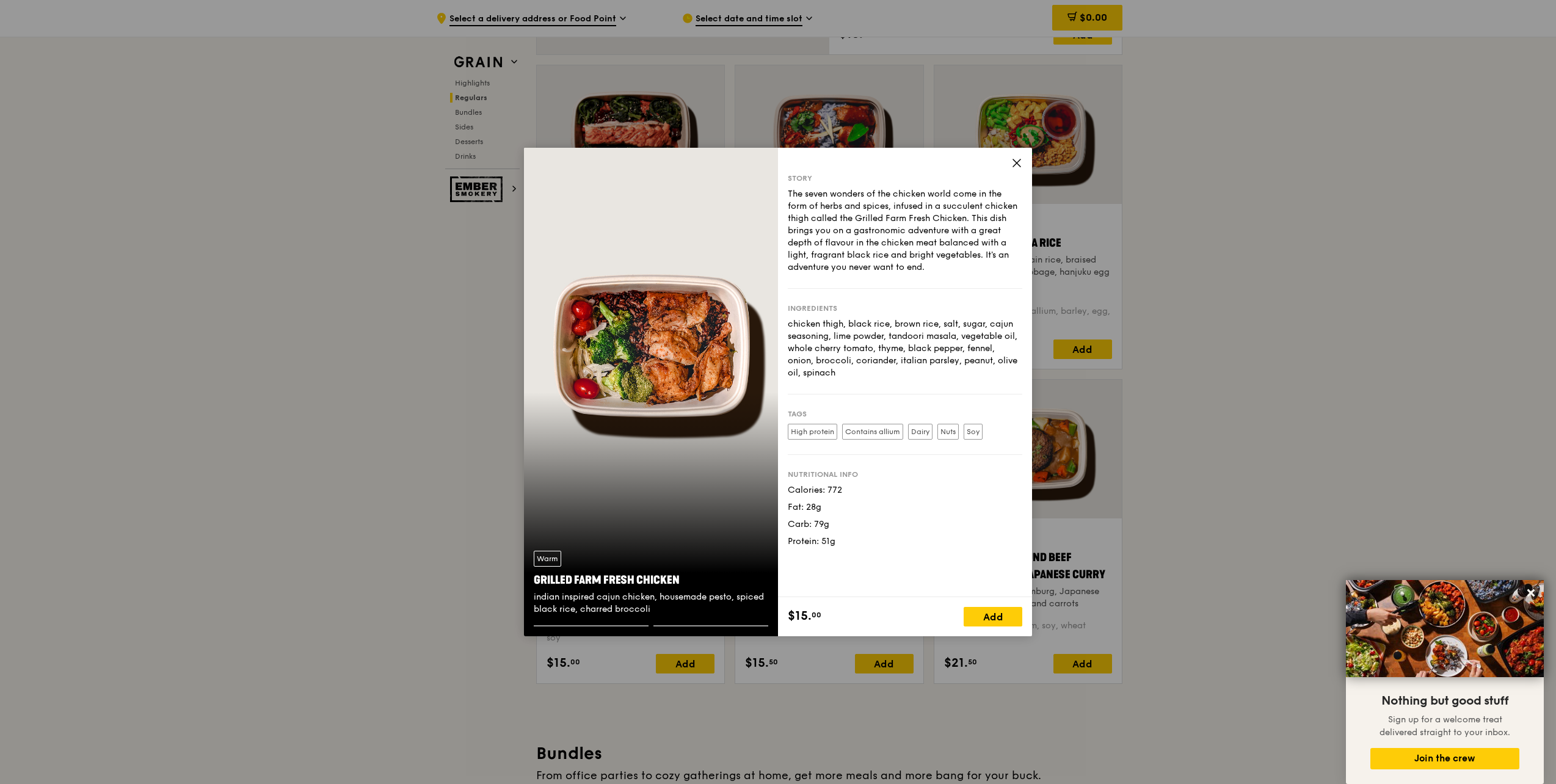
click at [715, 397] on div "Warm Grilled Farm Fresh Chicken indian inspired cajun chicken, housemade pesto,…" at bounding box center [651, 392] width 254 height 488
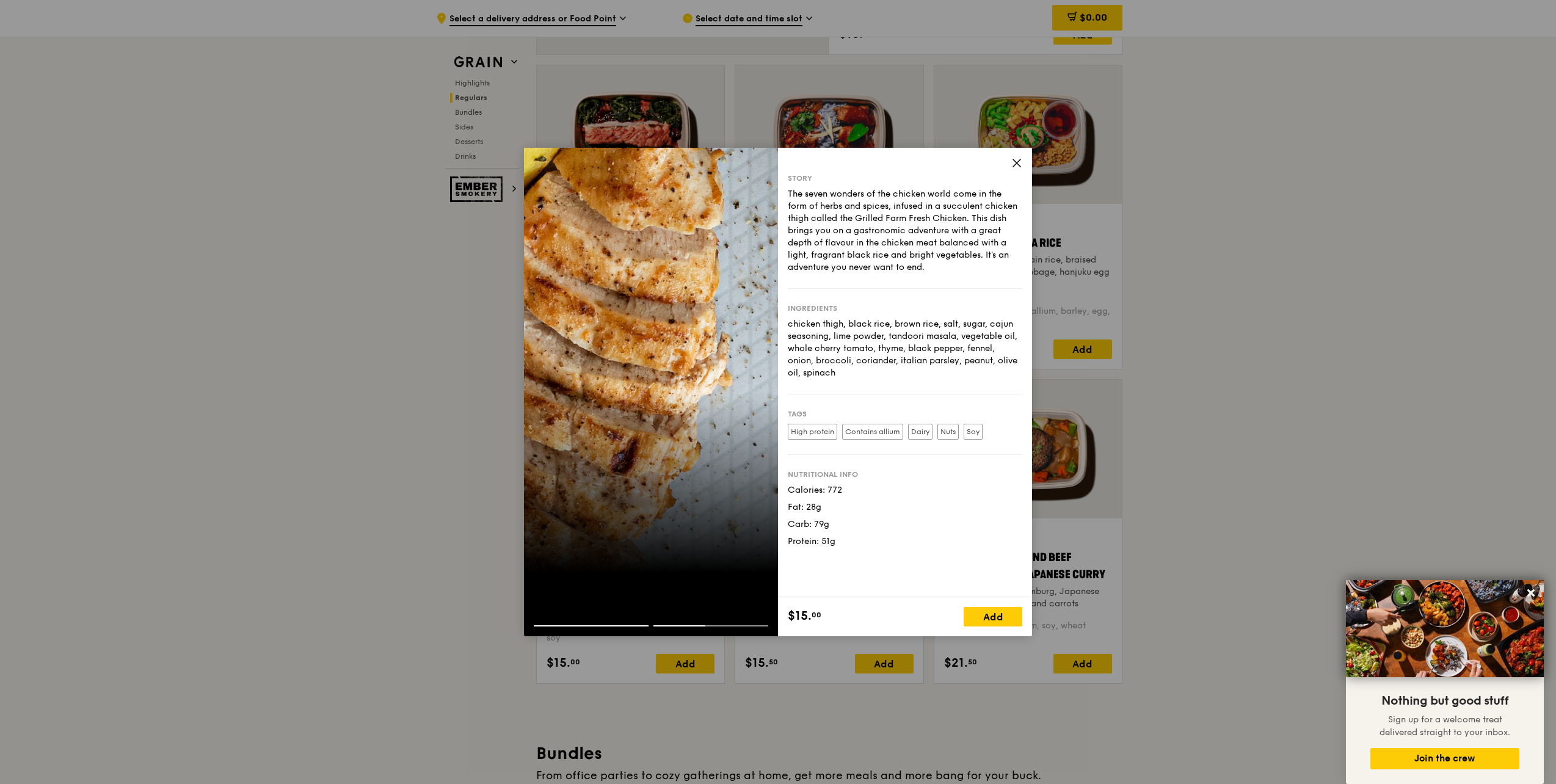
click at [1021, 165] on icon at bounding box center [1017, 163] width 11 height 11
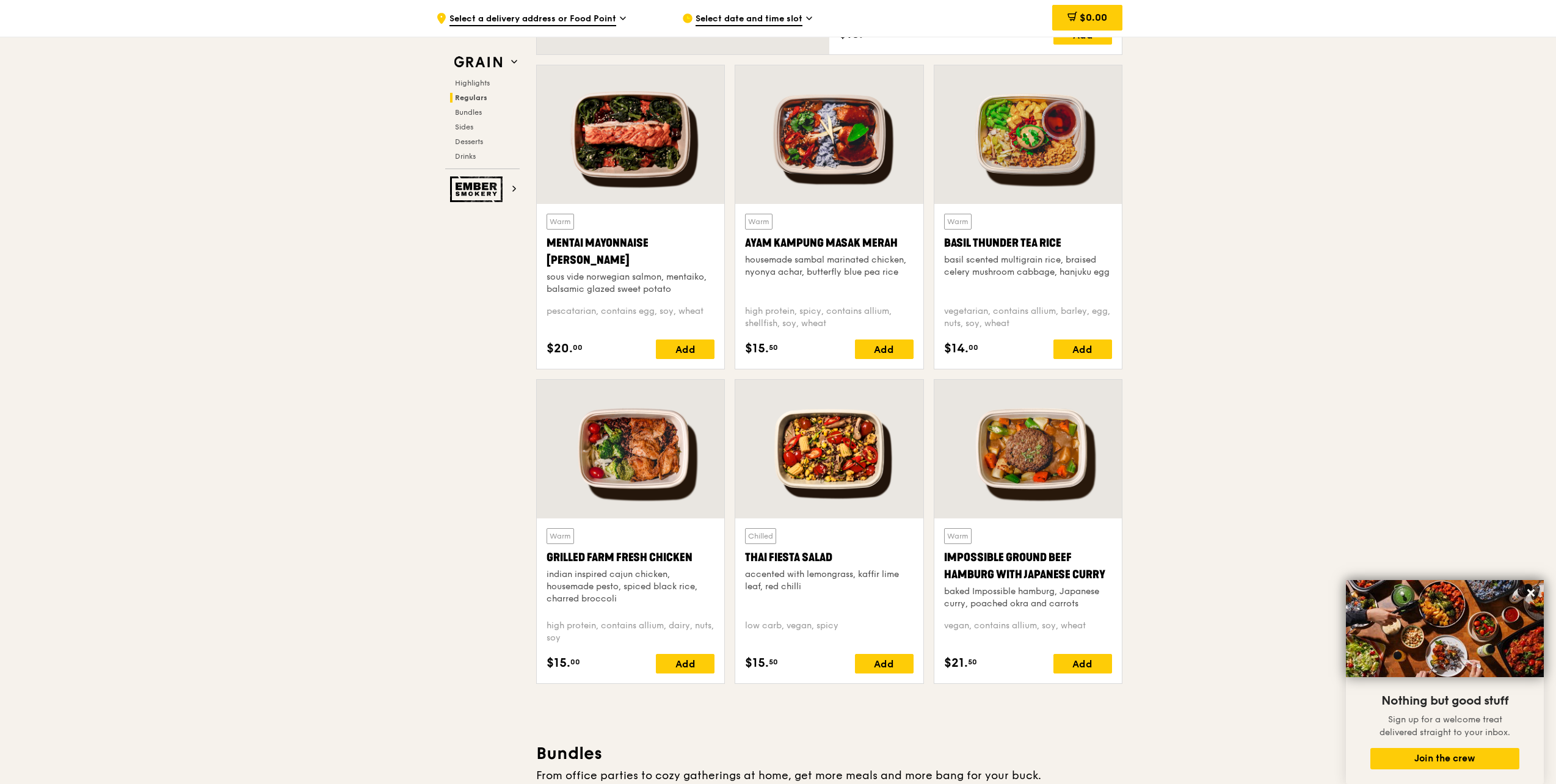
click at [834, 145] on div at bounding box center [829, 135] width 187 height 138
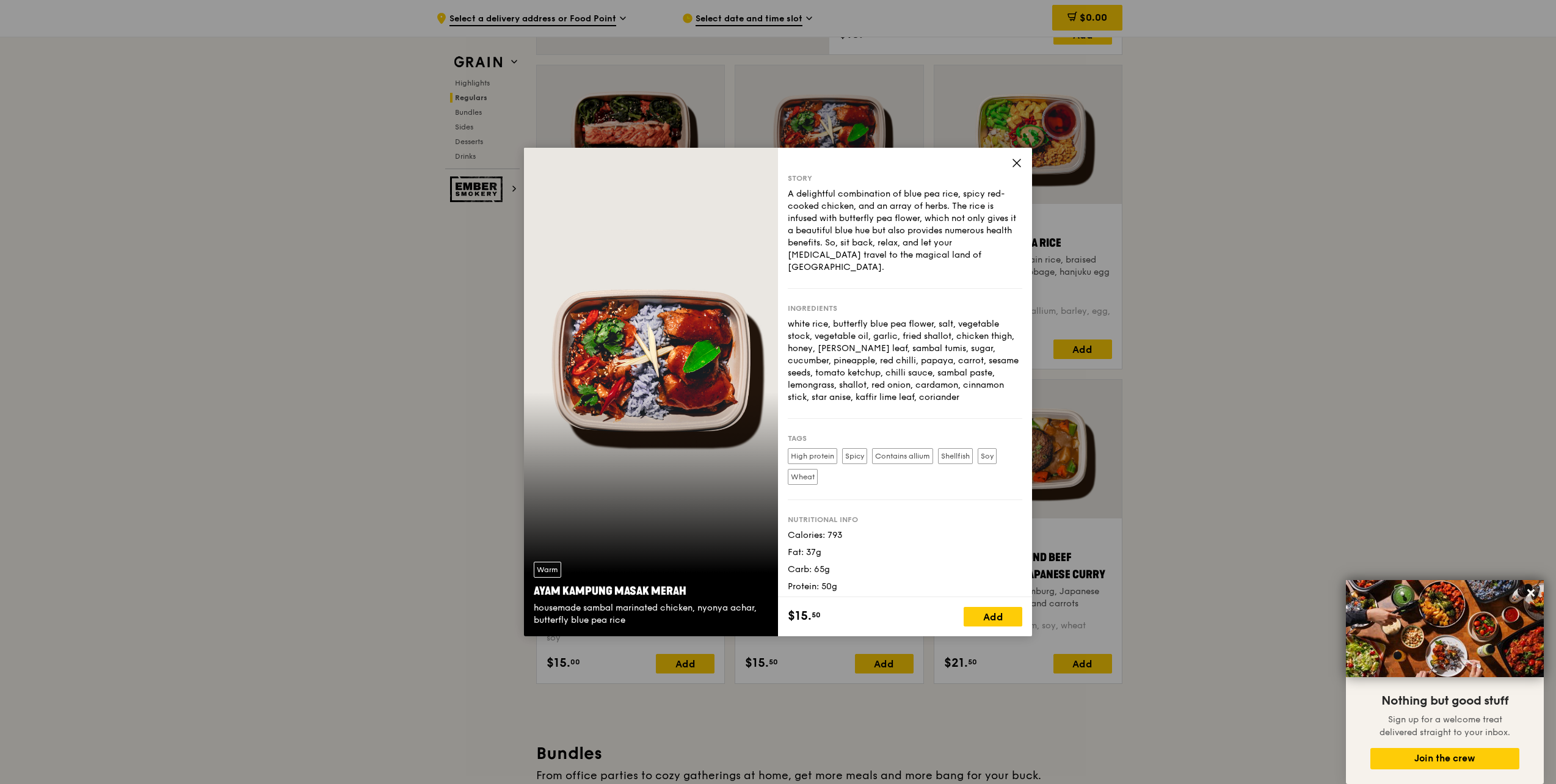
click at [705, 341] on div "Warm Ayam [GEOGRAPHIC_DATA] housemade sambal marinated chicken, nyonya achar, b…" at bounding box center [651, 392] width 254 height 488
